Goal: Contribute content

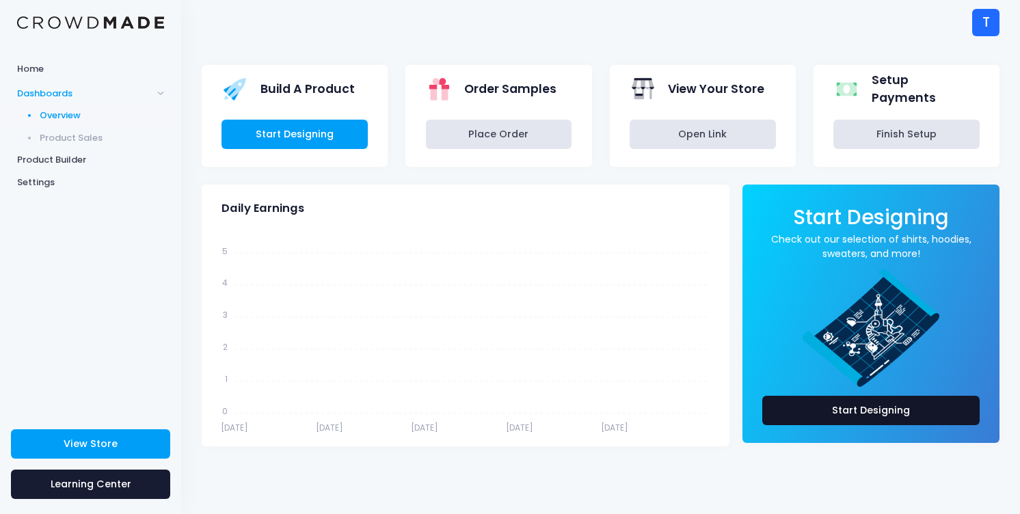
click at [875, 416] on link "Start Designing" at bounding box center [870, 410] width 217 height 29
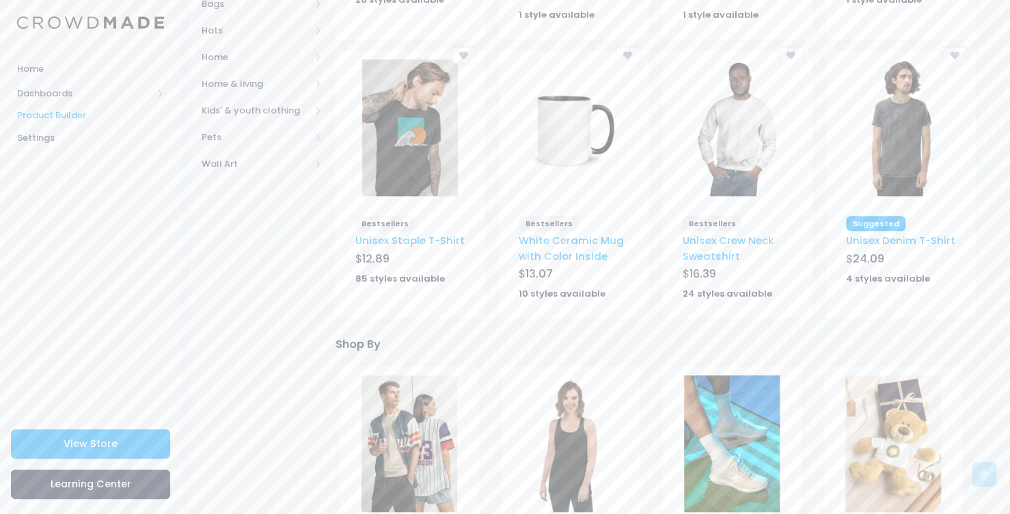
scroll to position [410, 0]
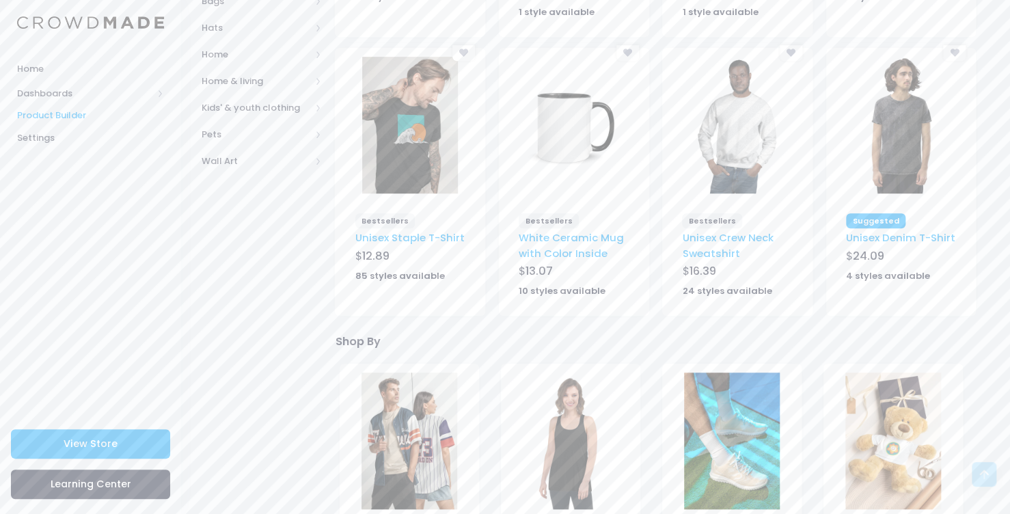
click at [412, 163] on img at bounding box center [410, 125] width 96 height 137
